Goal: Task Accomplishment & Management: Use online tool/utility

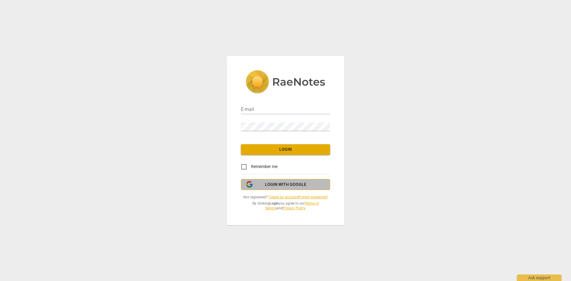
click at [282, 187] on span "Login with Google" at bounding box center [285, 185] width 41 height 6
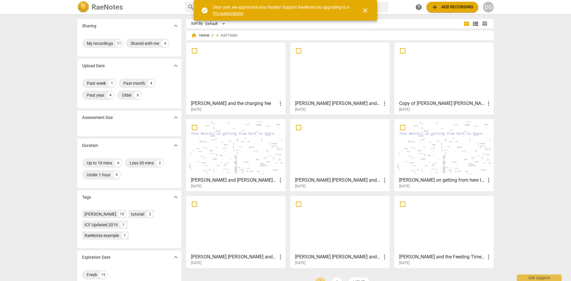
click at [359, 86] on div at bounding box center [339, 71] width 95 height 53
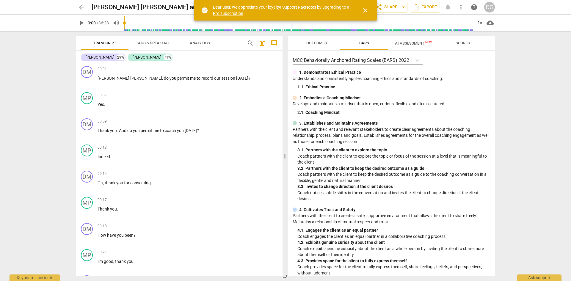
click at [364, 10] on span "close" at bounding box center [364, 10] width 7 height 7
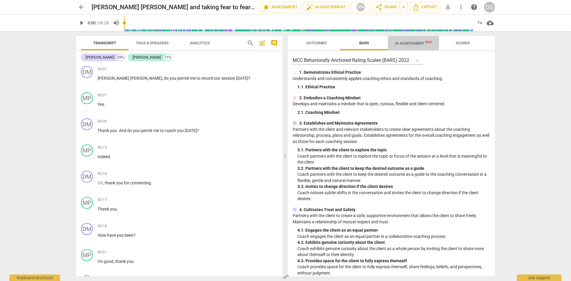
click at [407, 42] on span "AI Assessment New" at bounding box center [413, 43] width 37 height 4
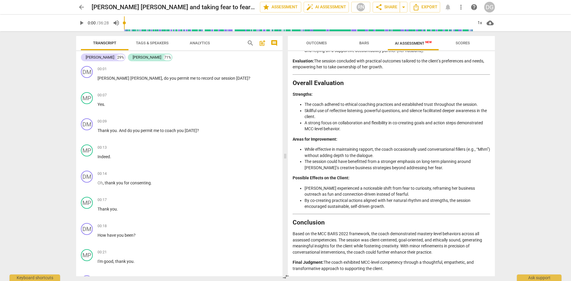
scroll to position [902, 0]
click at [464, 44] on span "Scores" at bounding box center [462, 43] width 14 height 4
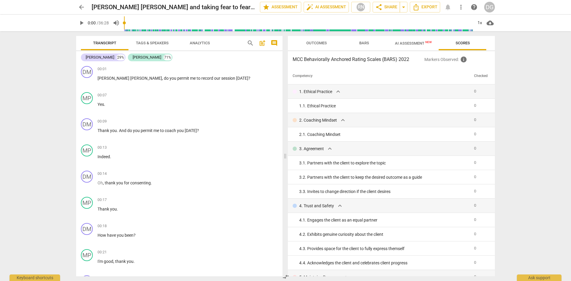
click at [317, 42] on span "Outcomes" at bounding box center [316, 43] width 21 height 4
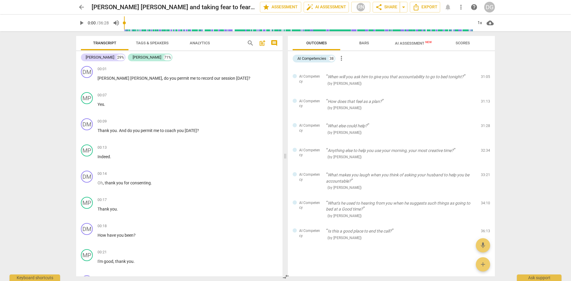
scroll to position [813, 0]
click at [472, 231] on span "edit" at bounding box center [474, 230] width 7 height 7
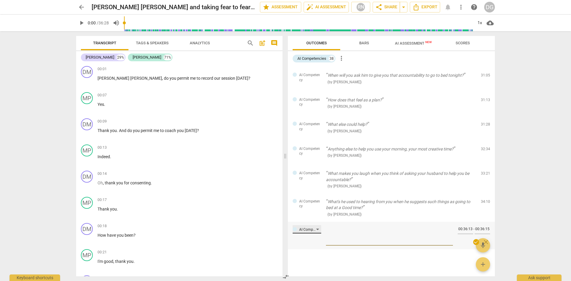
click at [317, 227] on div "AI Competency" at bounding box center [306, 229] width 29 height 8
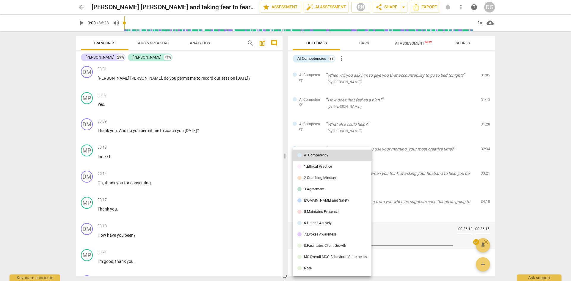
click at [527, 198] on div at bounding box center [285, 140] width 571 height 281
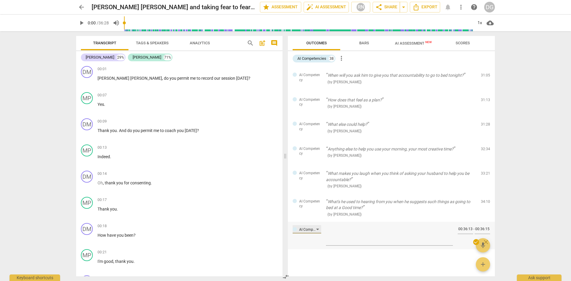
click at [319, 228] on div "AI Competency" at bounding box center [306, 229] width 29 height 8
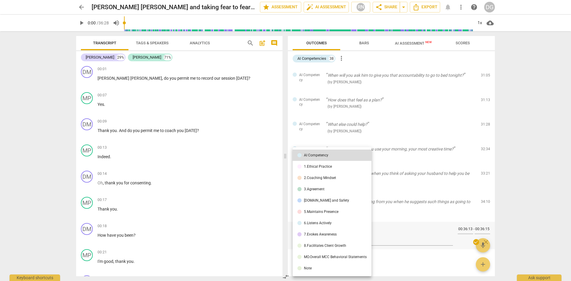
click at [567, 143] on div at bounding box center [285, 140] width 571 height 281
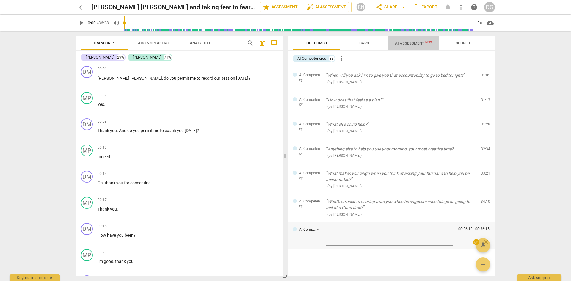
click at [409, 44] on span "AI Assessment New" at bounding box center [413, 43] width 37 height 4
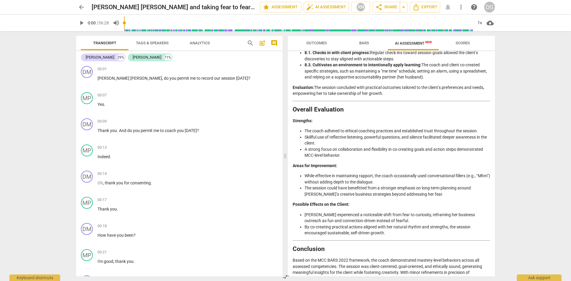
scroll to position [902, 0]
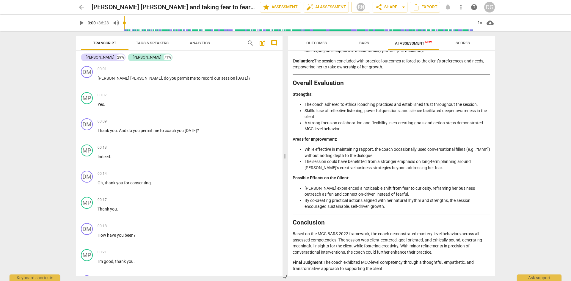
click at [491, 255] on div "Disclaimer: AI can make mistakes. Consult a qualified mentor coach before actin…" at bounding box center [391, 163] width 207 height 225
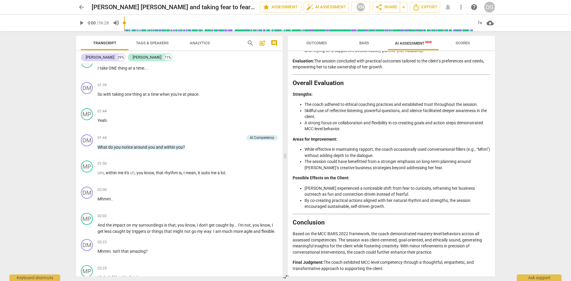
scroll to position [680, 0]
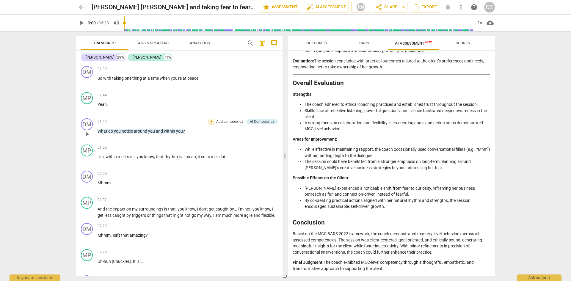
click at [211, 121] on div "+" at bounding box center [211, 122] width 6 height 6
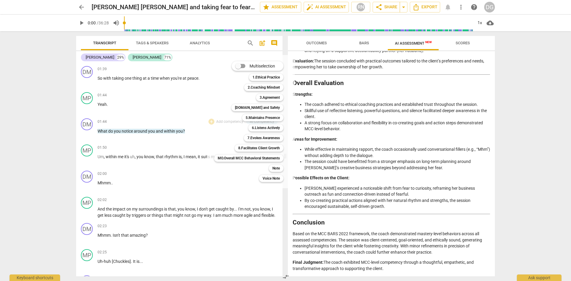
click at [242, 177] on div "Multiselection m 1.Ethical Practice 1 2.Coaching Mindset 2 3.Agreement 3 [DOMAI…" at bounding box center [253, 122] width 83 height 124
click at [208, 96] on div "Multiselection m 1.Ethical Practice 1 2.Coaching Mindset 2 3.Agreement 3 [DOMAI…" at bounding box center [251, 121] width 88 height 133
click at [130, 167] on div at bounding box center [285, 140] width 571 height 281
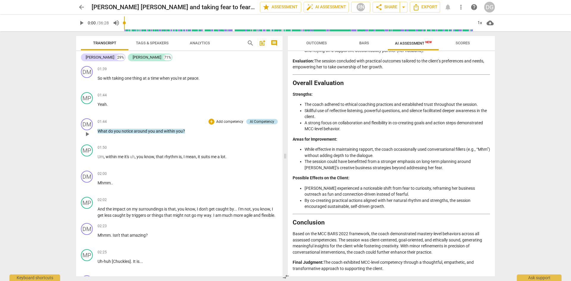
click at [268, 119] on div "AI Competency" at bounding box center [262, 121] width 24 height 5
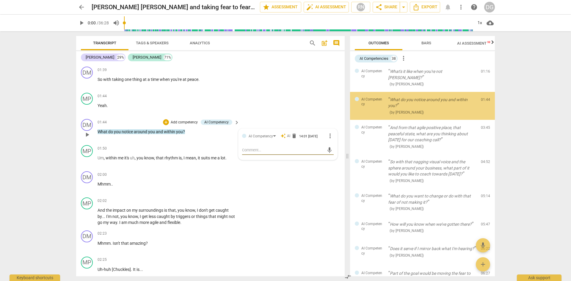
scroll to position [0, 0]
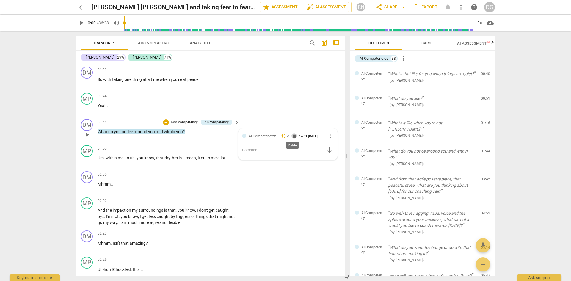
click at [293, 135] on span "delete" at bounding box center [294, 136] width 6 height 6
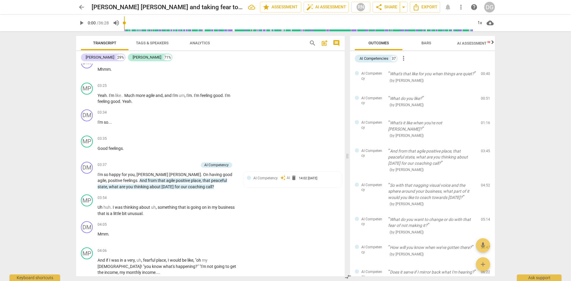
scroll to position [1153, 0]
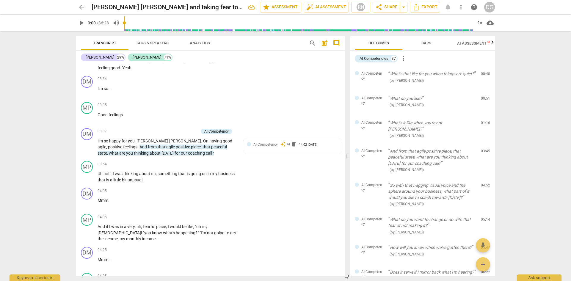
click at [467, 42] on span "AI Assessment New" at bounding box center [475, 43] width 37 height 4
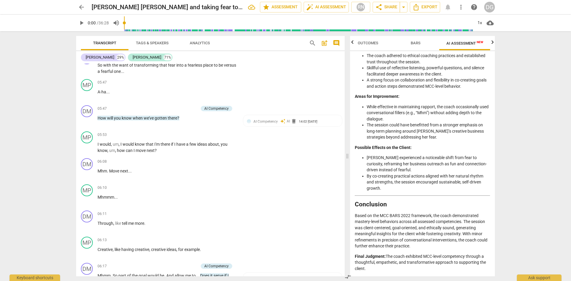
scroll to position [1745, 0]
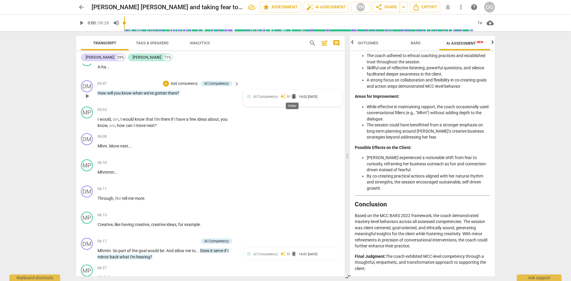
click at [292, 94] on span "delete" at bounding box center [294, 96] width 6 height 6
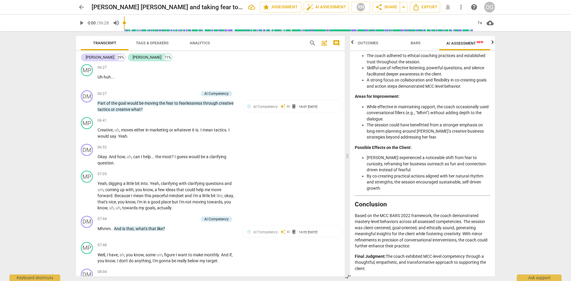
scroll to position [1946, 0]
click at [292, 104] on span "delete" at bounding box center [294, 106] width 6 height 6
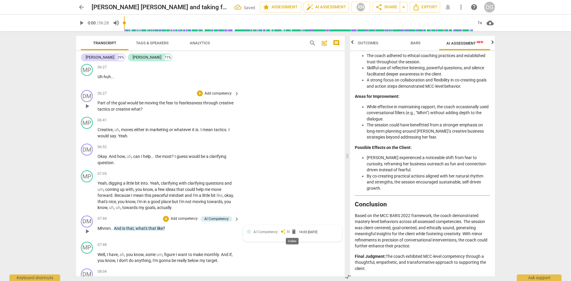
click at [292, 229] on span "delete" at bounding box center [294, 232] width 6 height 6
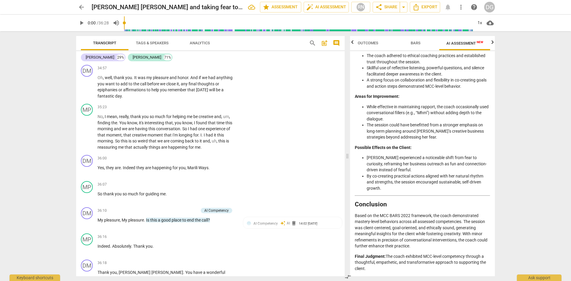
scroll to position [5637, 0]
click at [82, 7] on span "arrow_back" at bounding box center [81, 7] width 7 height 7
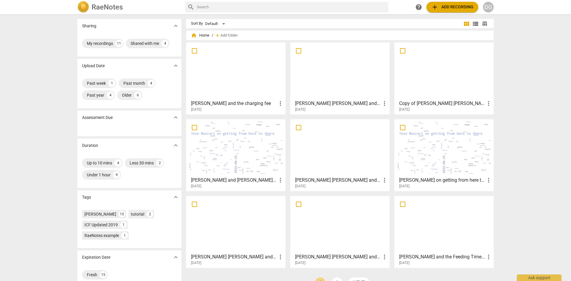
click at [232, 69] on div at bounding box center [235, 71] width 95 height 53
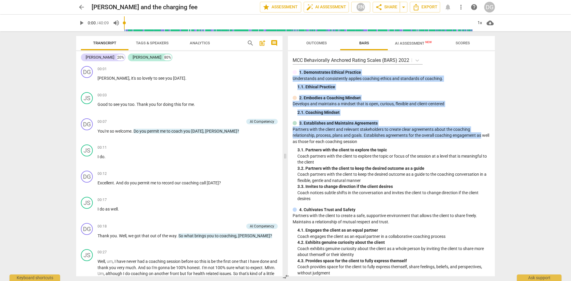
drag, startPoint x: 492, startPoint y: 63, endPoint x: 499, endPoint y: 136, distance: 73.1
click at [499, 136] on div "Outcomes Bars AI Assessment New Scores MCC Behaviorally Anchored Rating Scales …" at bounding box center [392, 156] width 214 height 250
click at [467, 88] on div "1. 1. Ethical Practice" at bounding box center [393, 87] width 193 height 6
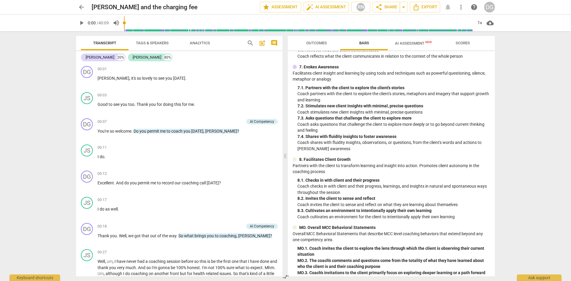
scroll to position [388, 0]
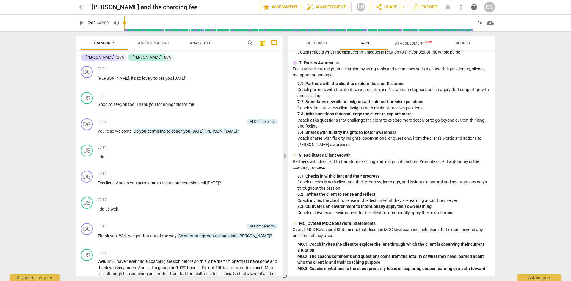
click at [414, 41] on span "AI Assessment New" at bounding box center [413, 43] width 37 height 4
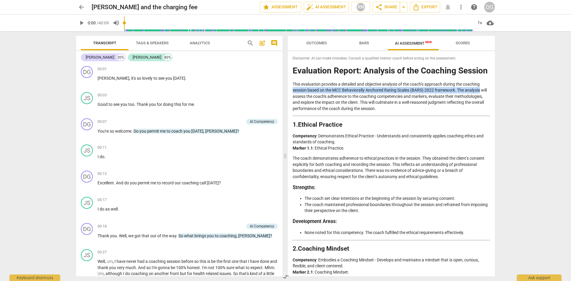
drag, startPoint x: 492, startPoint y: 77, endPoint x: 491, endPoint y: 87, distance: 10.7
click at [491, 87] on div "Disclaimer: AI can make mistakes. Consult a qualified mentor coach before actin…" at bounding box center [391, 163] width 207 height 225
click at [489, 85] on div "Disclaimer: AI can make mistakes. Consult a qualified mentor coach before actin…" at bounding box center [391, 163] width 207 height 225
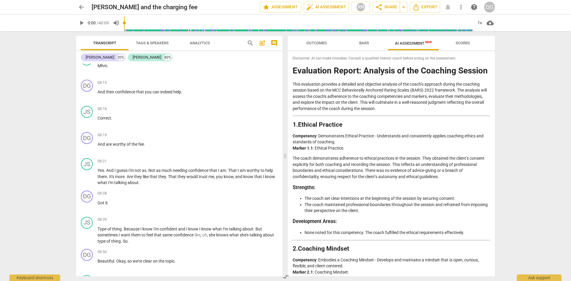
scroll to position [1218, 0]
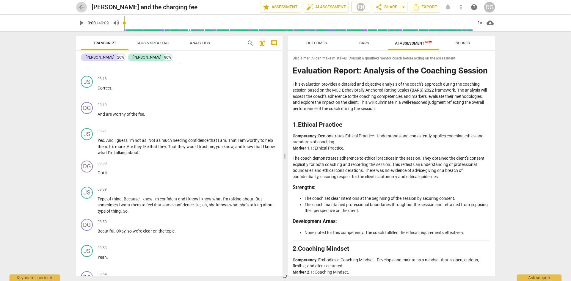
click at [81, 6] on span "arrow_back" at bounding box center [81, 7] width 7 height 7
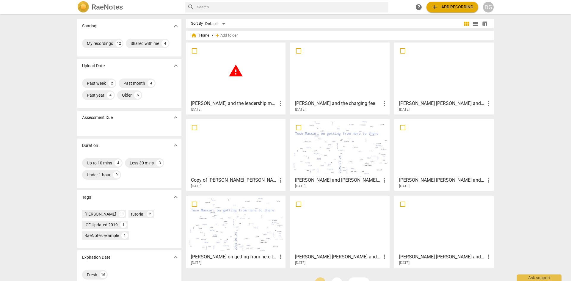
click at [270, 81] on div "warning" at bounding box center [235, 71] width 95 height 53
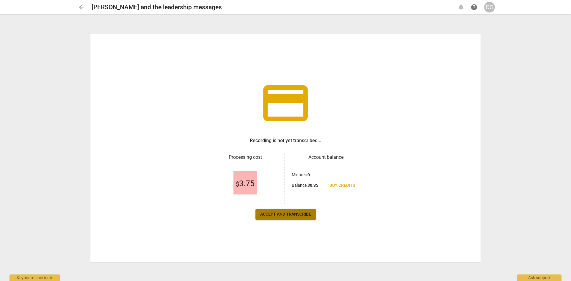
click at [289, 212] on span "Accept and transcribe" at bounding box center [285, 214] width 51 height 6
